Goal: Task Accomplishment & Management: Complete application form

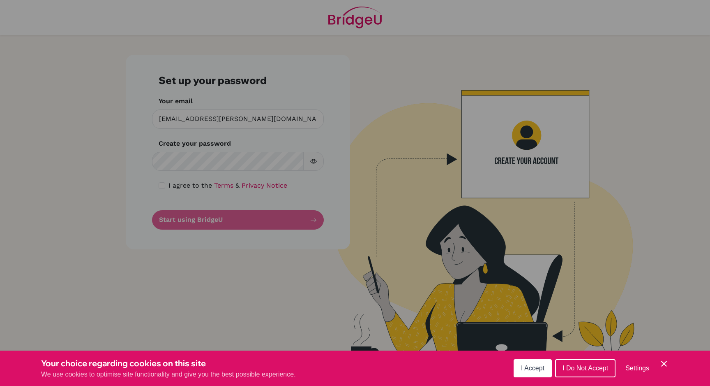
click at [538, 373] on button "I Accept" at bounding box center [533, 368] width 38 height 18
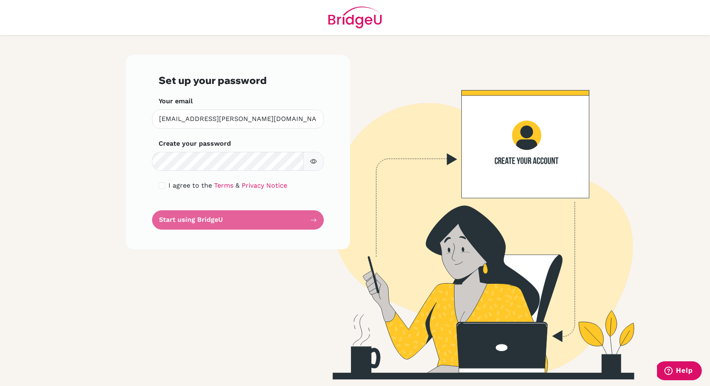
click at [312, 161] on icon "button" at bounding box center [313, 161] width 7 height 7
click at [174, 180] on label "I agree to the Terms & Privacy Notice" at bounding box center [228, 185] width 119 height 10
click at [174, 182] on span "I agree to the" at bounding box center [191, 185] width 44 height 8
click at [175, 183] on span "I agree to the" at bounding box center [191, 185] width 44 height 8
click at [160, 183] on input "checkbox" at bounding box center [162, 185] width 7 height 7
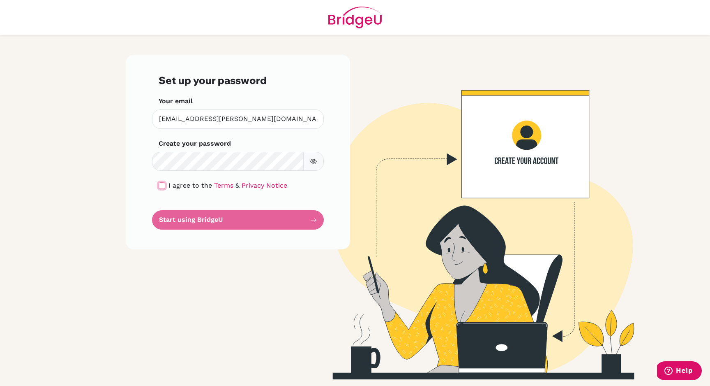
checkbox input "true"
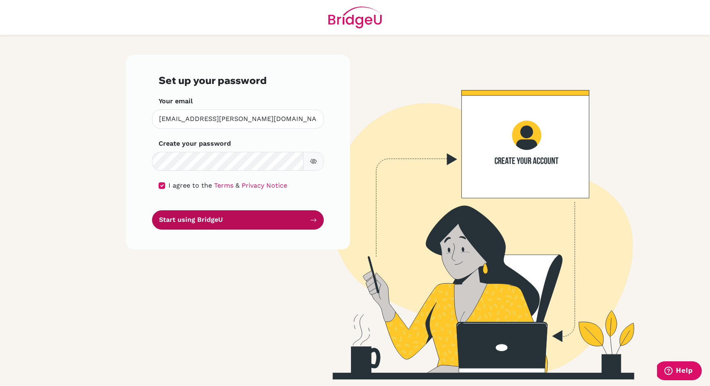
click at [199, 218] on button "Start using BridgeU" at bounding box center [238, 219] width 172 height 19
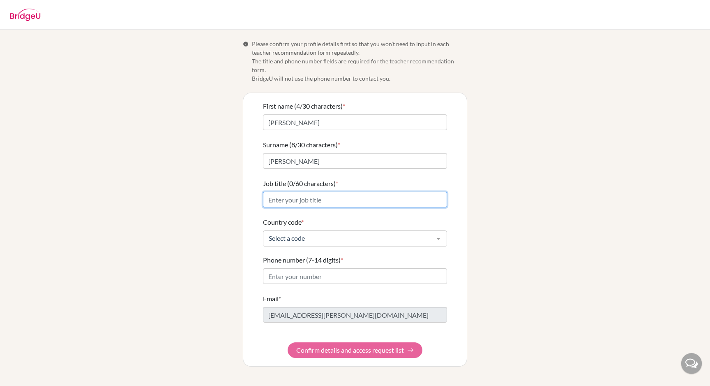
click at [350, 195] on input "Job title (0/60 characters) *" at bounding box center [355, 200] width 184 height 16
click at [267, 192] on input "Soccer Coach and Ceramics Teacher" at bounding box center [355, 200] width 184 height 16
click at [430, 196] on input "High School Soccer Coach and Ceramics Teacher" at bounding box center [355, 200] width 184 height 16
type input "High School Soccer Coach and Ceramics Teacher"
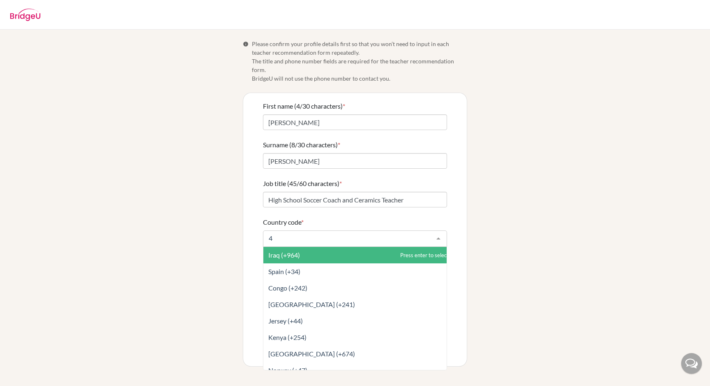
type input "49"
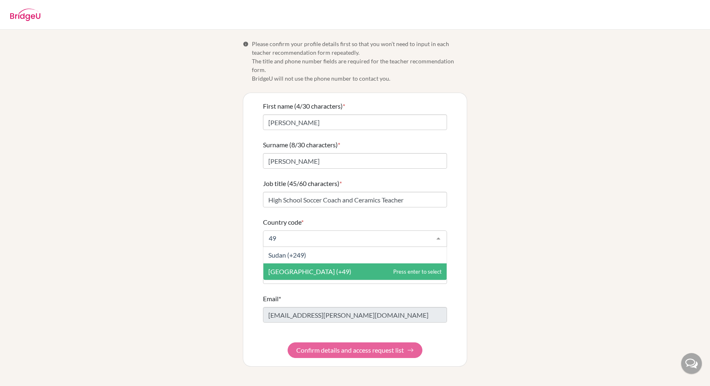
click at [342, 263] on span "[GEOGRAPHIC_DATA] (+49)" at bounding box center [354, 271] width 183 height 16
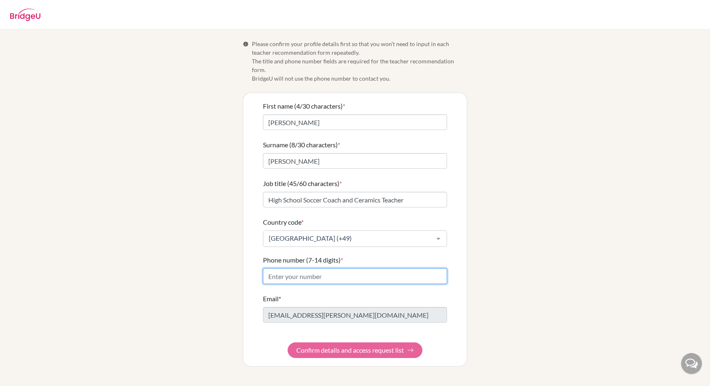
click at [333, 268] on input "Phone number (7-14 digits) *" at bounding box center [355, 276] width 184 height 16
type input "175 839 4374"
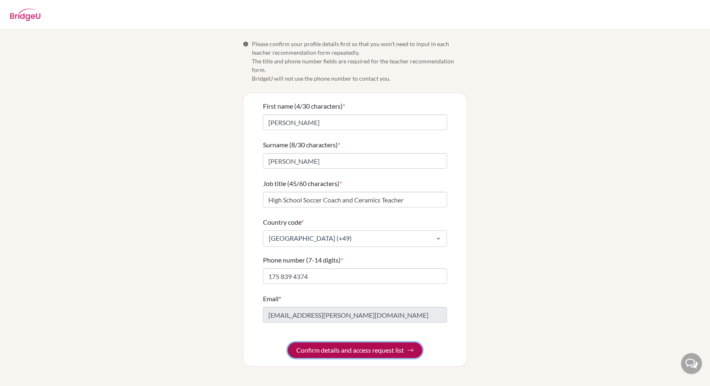
click at [376, 344] on button "Confirm details and access request list" at bounding box center [355, 350] width 135 height 16
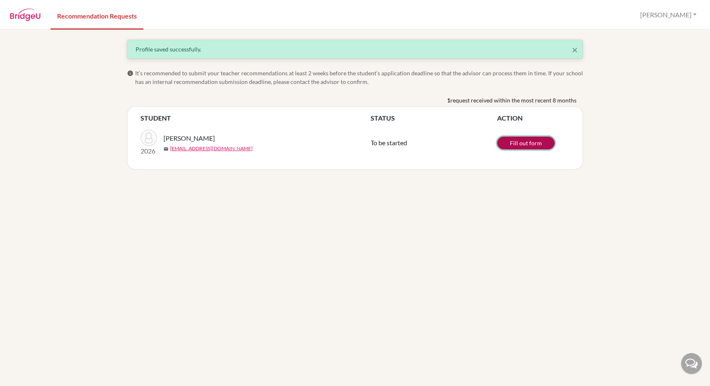
click at [522, 145] on link "Fill out form" at bounding box center [526, 142] width 58 height 13
